Goal: Information Seeking & Learning: Learn about a topic

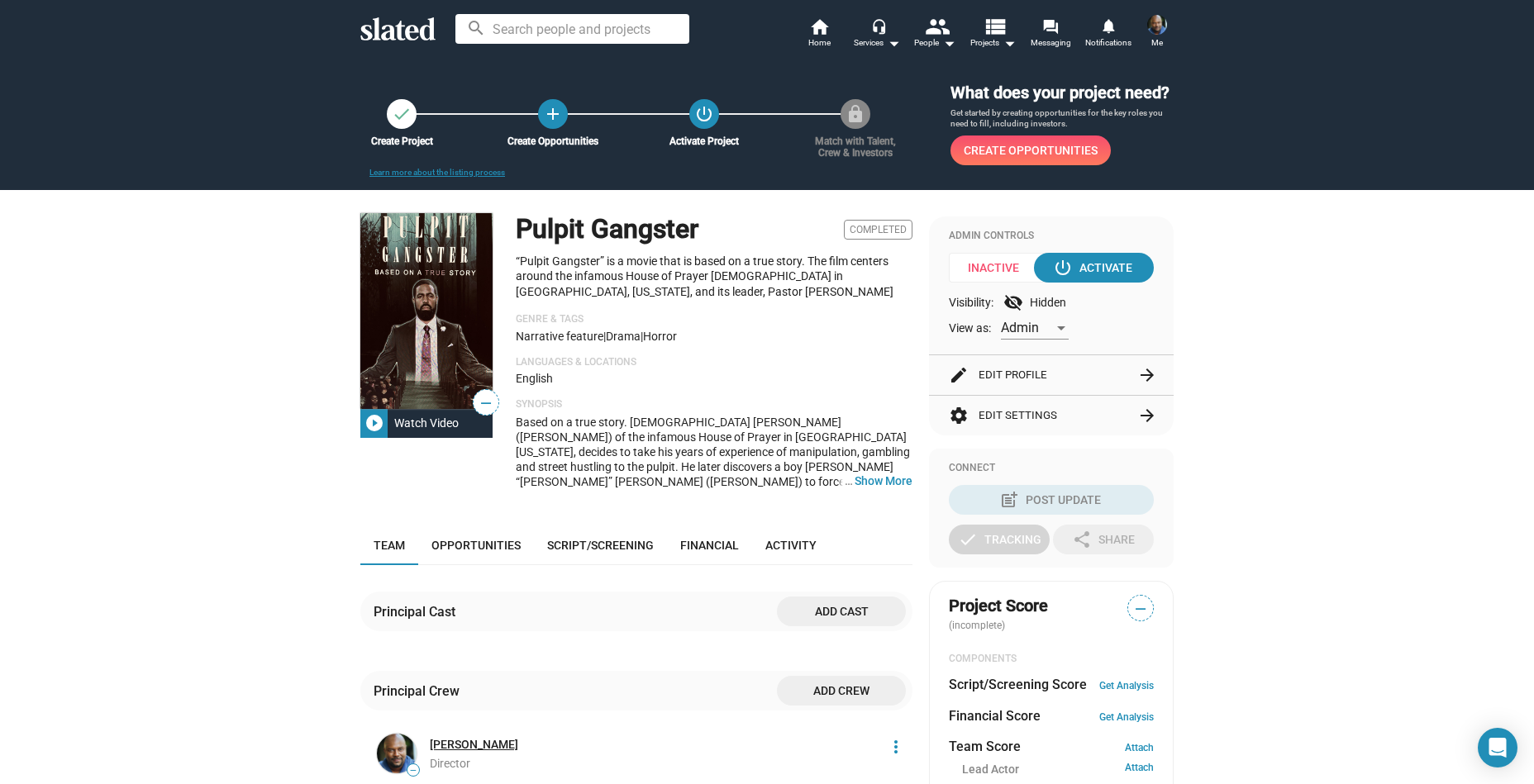
click at [464, 753] on link "[PERSON_NAME]" at bounding box center [473, 745] width 88 height 16
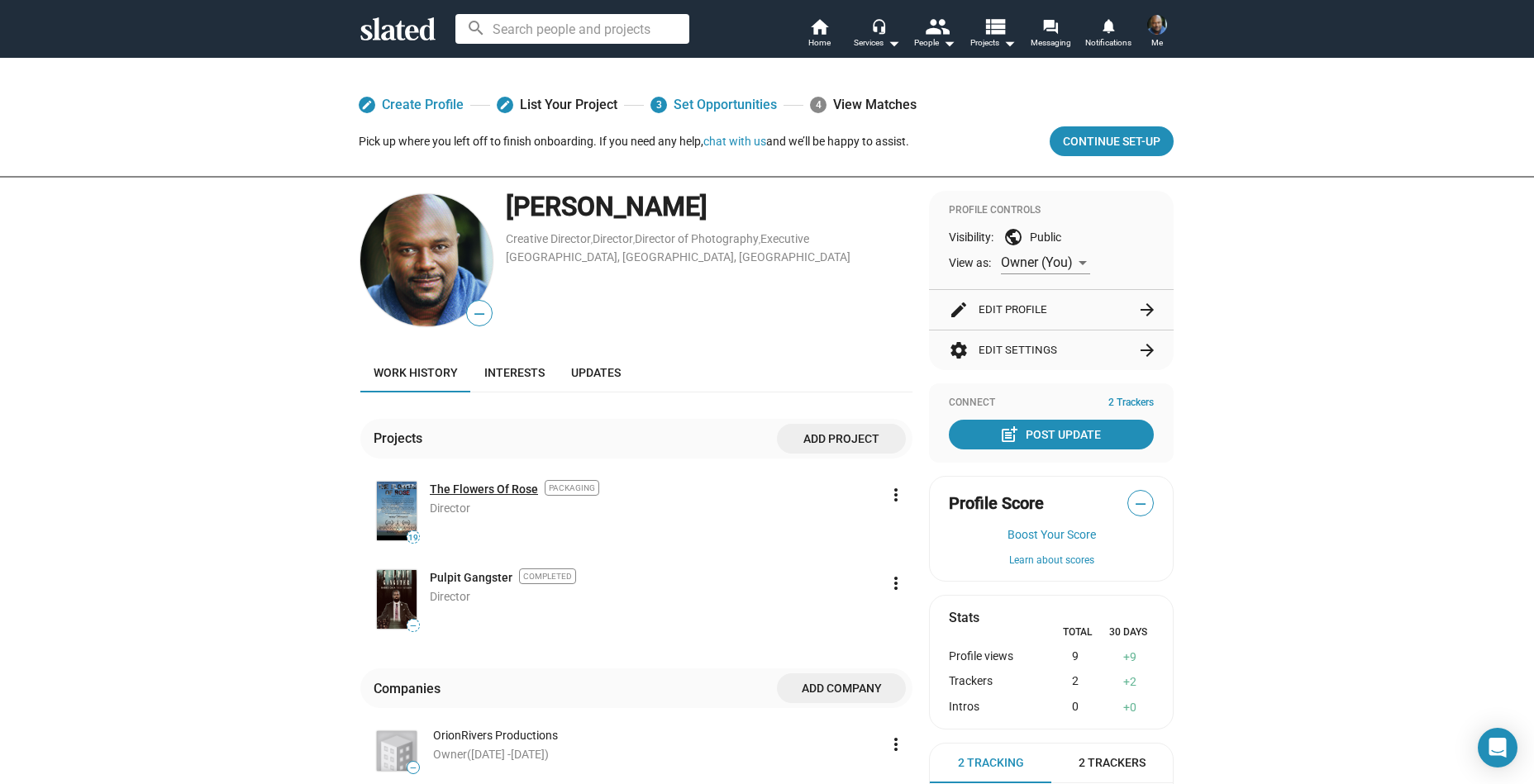
click at [485, 486] on link "The Flowers Of Rose" at bounding box center [483, 490] width 108 height 16
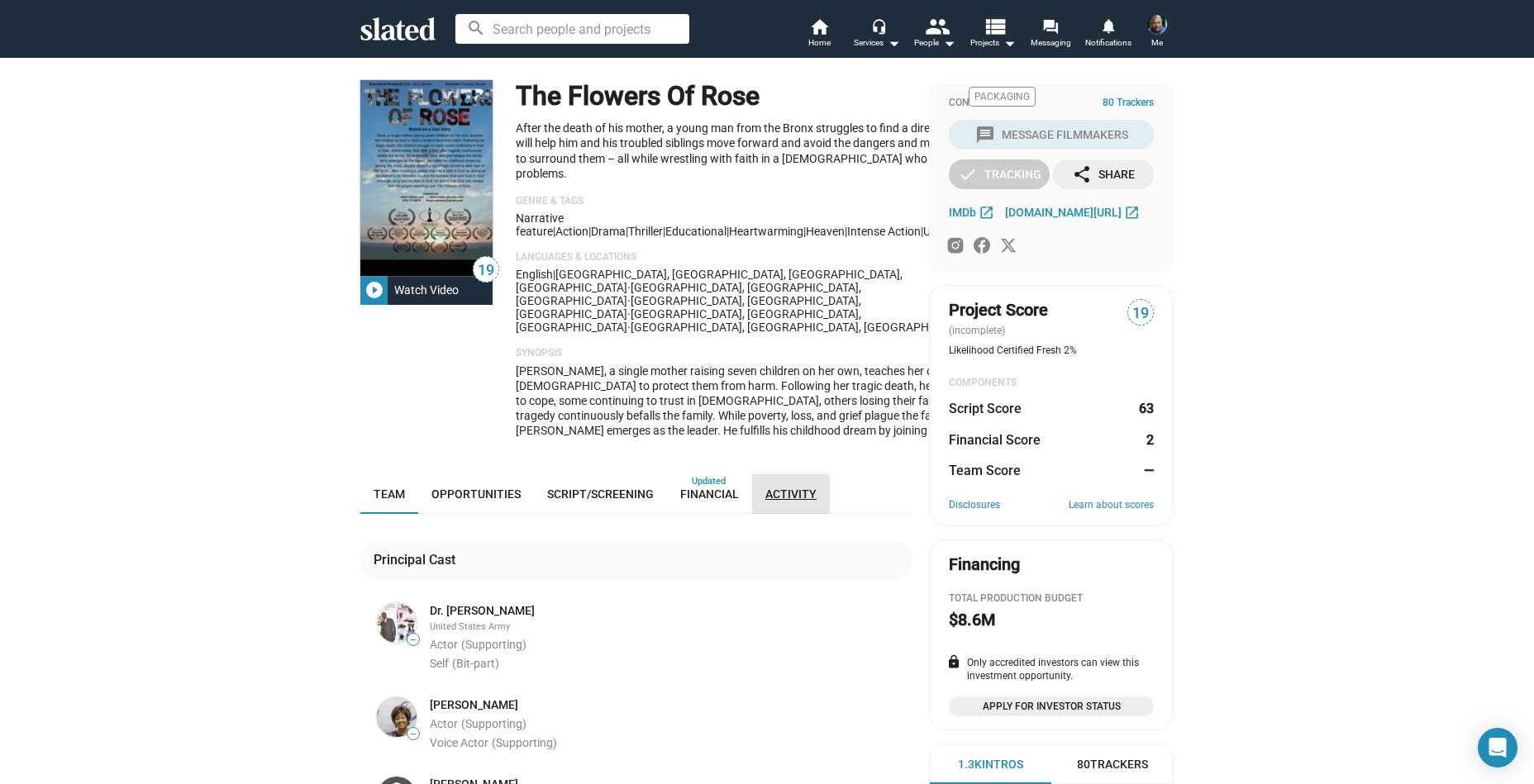
click at [780, 488] on span "Activity" at bounding box center [791, 494] width 51 height 14
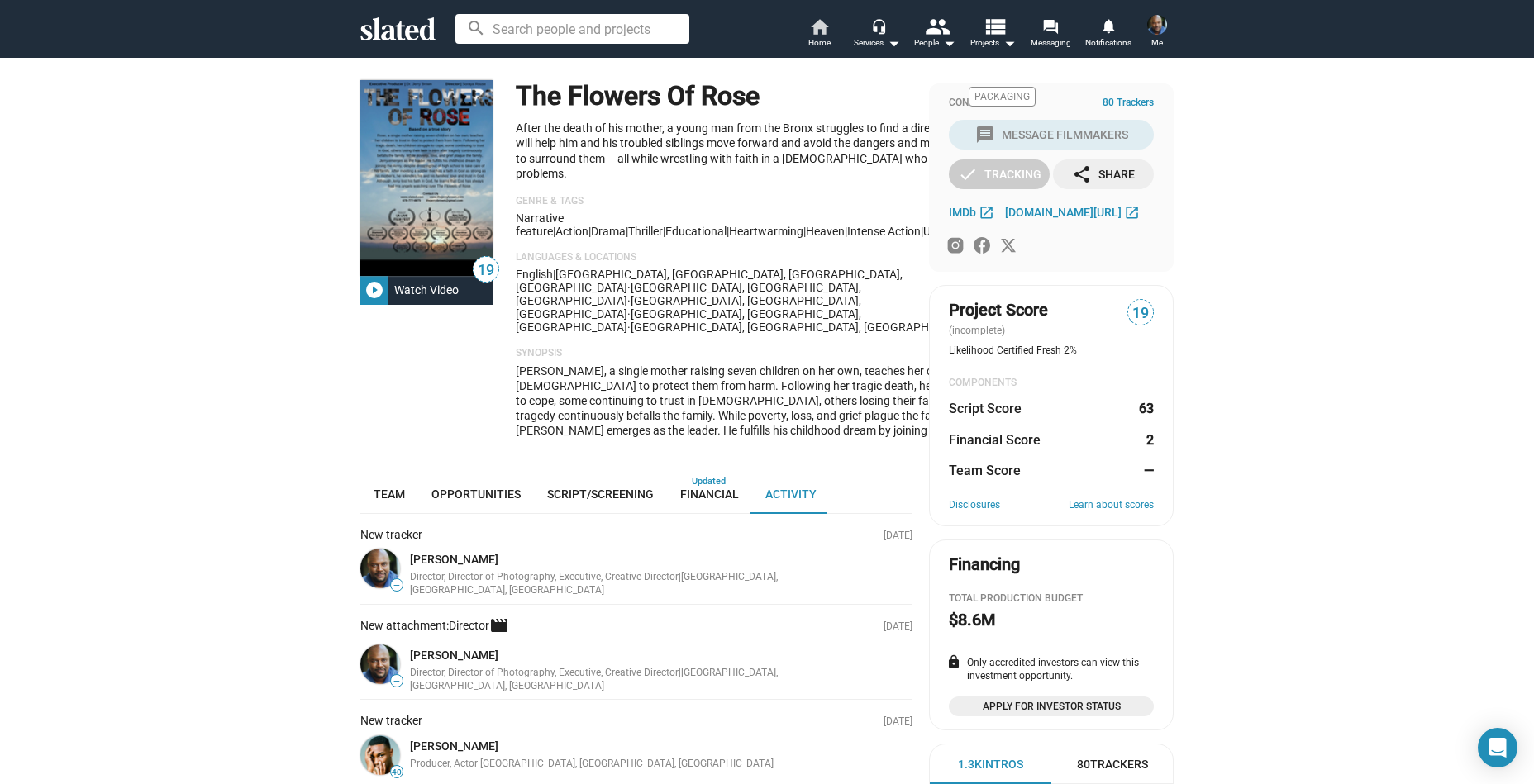
click at [809, 26] on mat-icon "home" at bounding box center [819, 26] width 19 height 19
